Goal: Browse casually

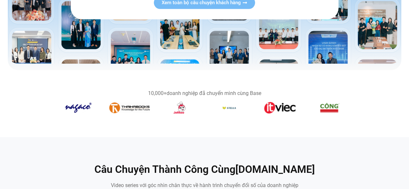
click at [126, 107] on img "2 / 14" at bounding box center [129, 107] width 40 height 11
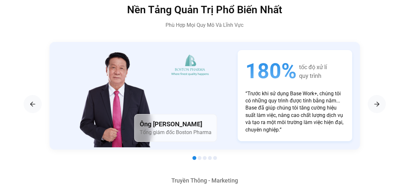
scroll to position [1034, 0]
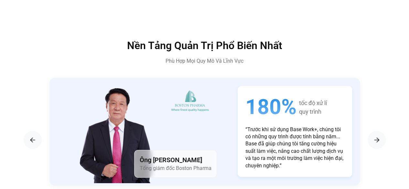
click at [238, 122] on div "180% tốc độ xử lí quy trình “Trước khi sử dụng Base Work+, chúng tôi có những q…" at bounding box center [295, 131] width 114 height 91
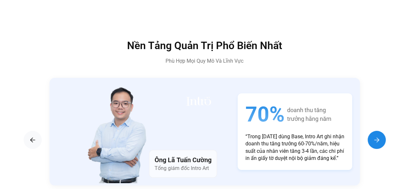
click at [371, 132] on div "Next slide" at bounding box center [377, 140] width 18 height 18
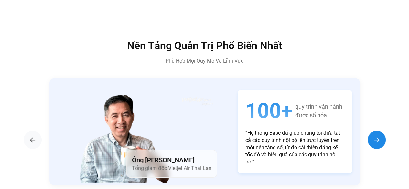
click at [371, 132] on div "Next slide" at bounding box center [377, 140] width 18 height 18
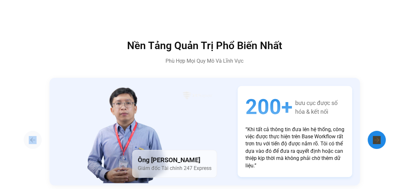
click at [371, 132] on div "Next slide" at bounding box center [377, 140] width 18 height 18
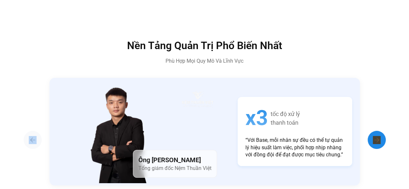
click at [371, 132] on div "Next slide" at bounding box center [377, 140] width 18 height 18
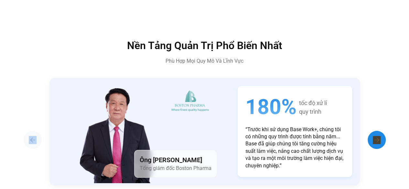
click at [371, 132] on div "Next slide" at bounding box center [377, 140] width 18 height 18
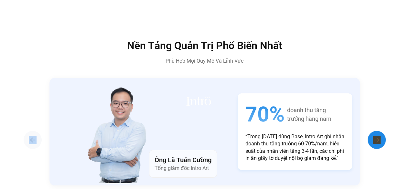
click at [371, 132] on div "Next slide" at bounding box center [377, 140] width 18 height 18
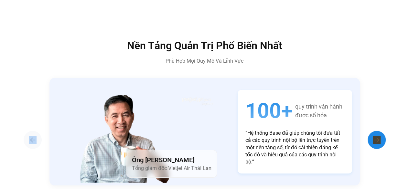
click at [371, 132] on div "Next slide" at bounding box center [377, 140] width 18 height 18
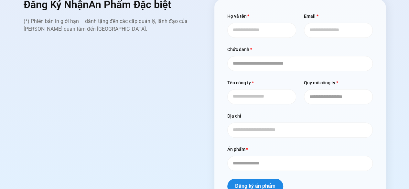
scroll to position [2650, 0]
